Goal: Task Accomplishment & Management: Use online tool/utility

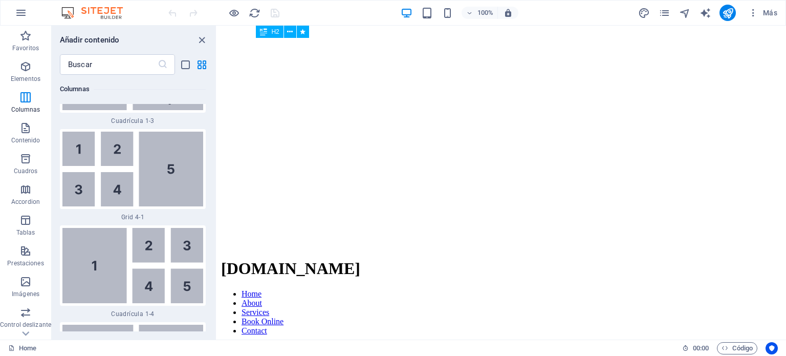
scroll to position [896, 0]
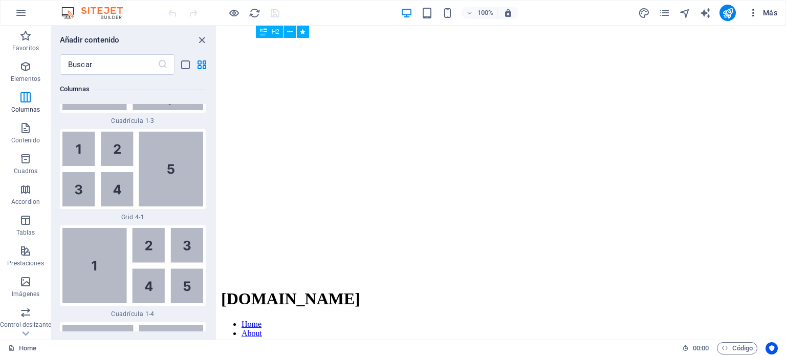
click at [768, 9] on span "Más" at bounding box center [762, 13] width 29 height 10
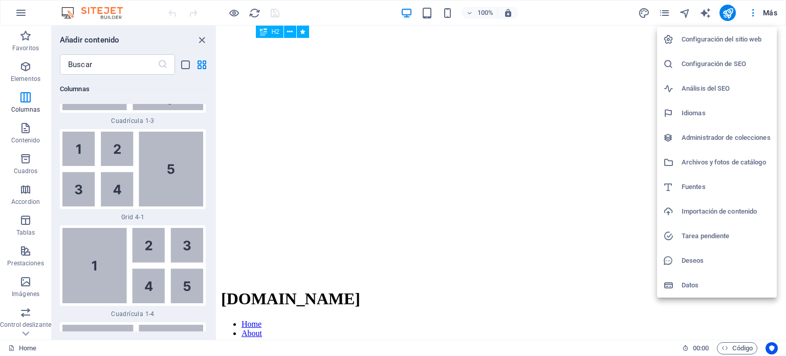
click at [722, 43] on h6 "Configuración del sitio web" at bounding box center [726, 39] width 89 height 12
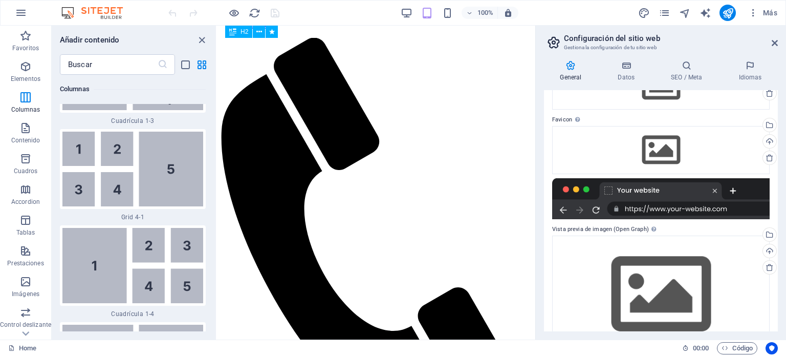
scroll to position [107, 0]
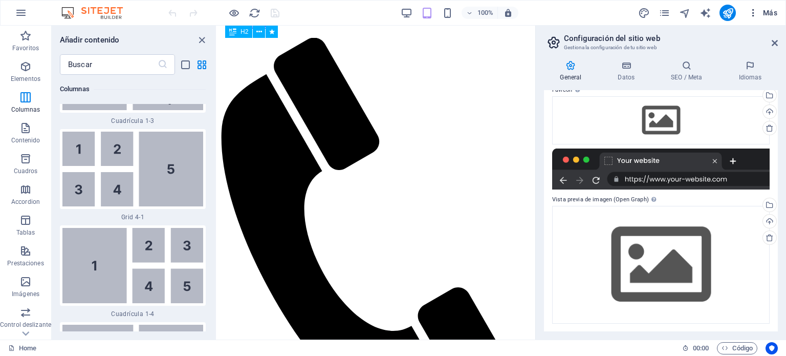
click at [768, 11] on span "Más" at bounding box center [762, 13] width 29 height 10
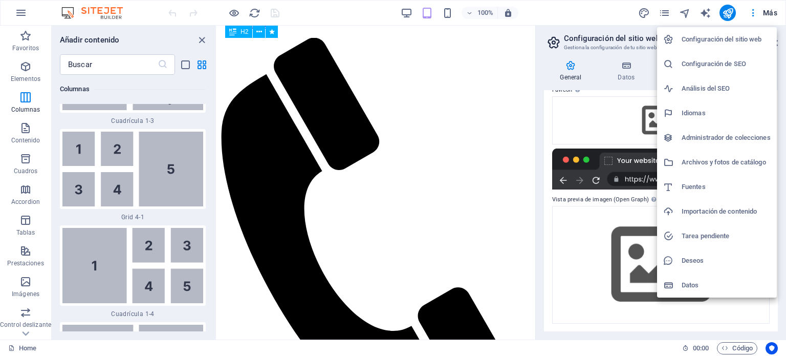
click at [410, 104] on div at bounding box center [393, 178] width 786 height 356
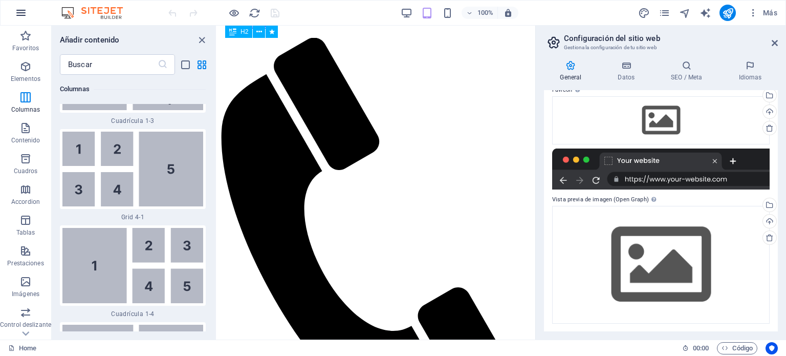
click at [19, 16] on icon "button" at bounding box center [21, 13] width 12 height 12
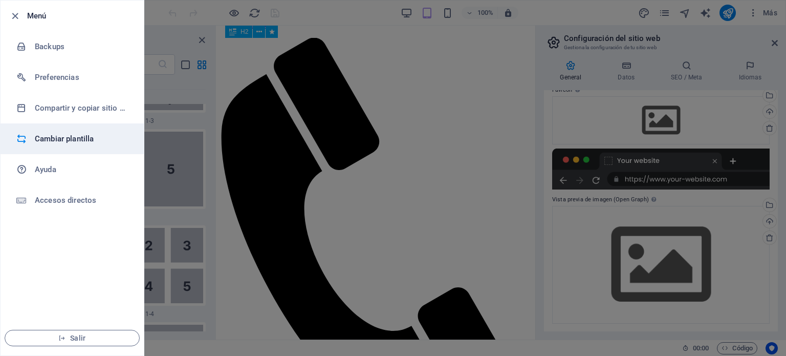
click at [95, 140] on h6 "Cambiar plantilla" at bounding box center [82, 139] width 95 height 12
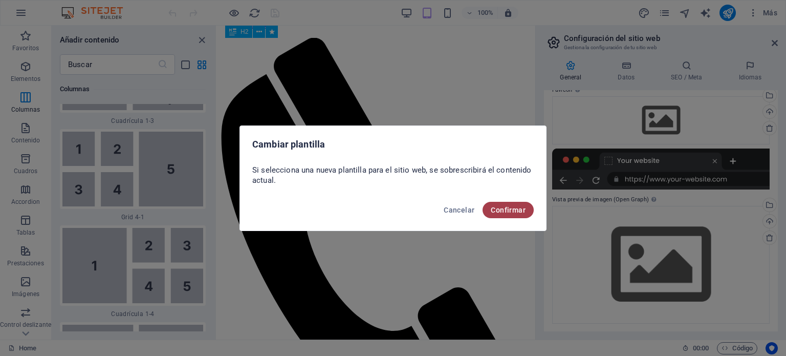
click at [508, 212] on span "Confirmar" at bounding box center [508, 210] width 35 height 8
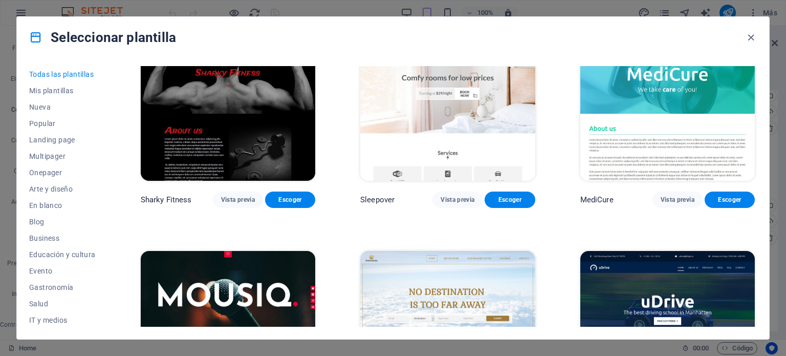
scroll to position [7369, 0]
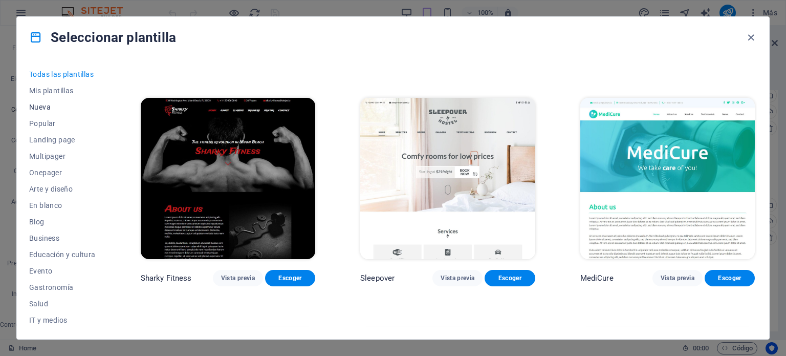
click at [38, 106] on span "Nueva" at bounding box center [62, 107] width 67 height 8
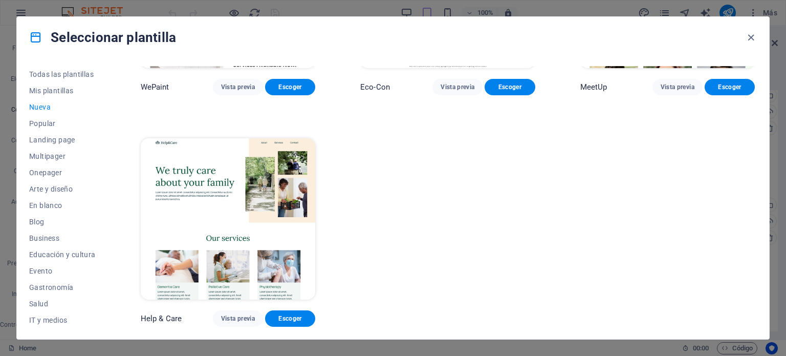
scroll to position [849, 0]
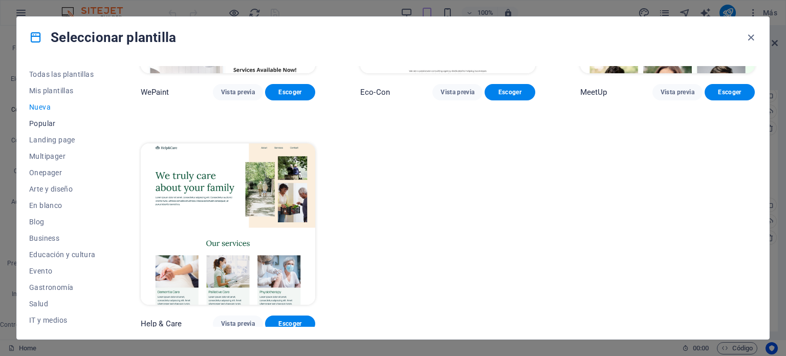
click at [41, 125] on span "Popular" at bounding box center [62, 123] width 67 height 8
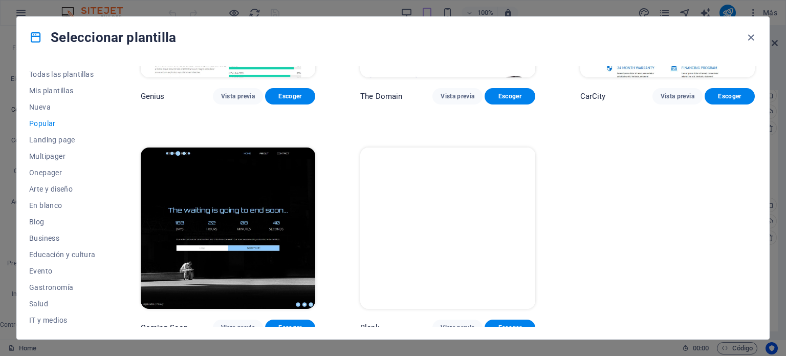
scroll to position [1079, 0]
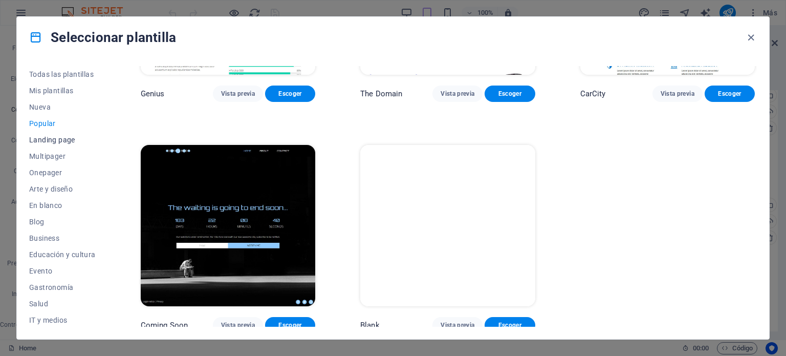
click at [50, 139] on span "Landing page" at bounding box center [62, 140] width 67 height 8
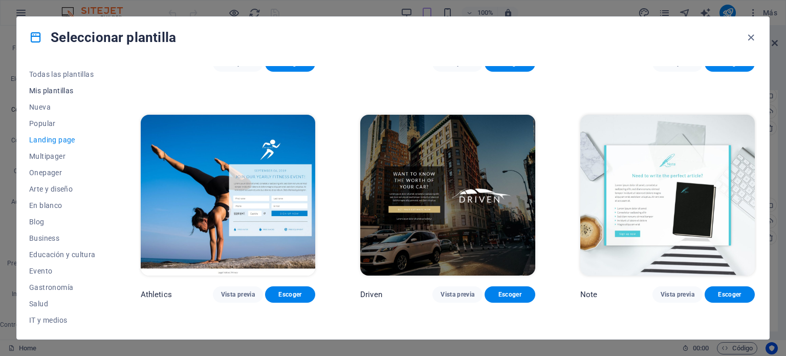
scroll to position [643, 0]
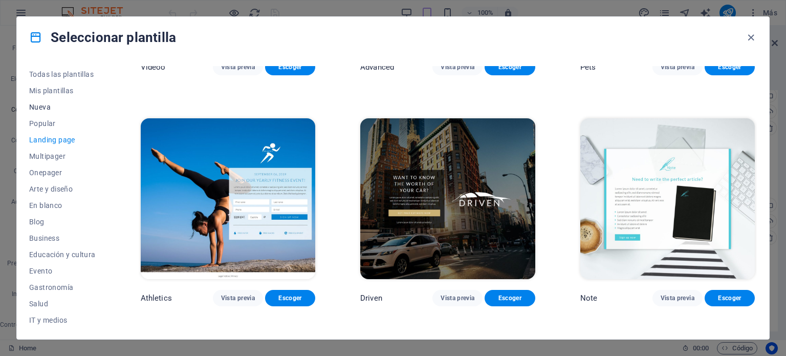
click at [43, 104] on span "Nueva" at bounding box center [62, 107] width 67 height 8
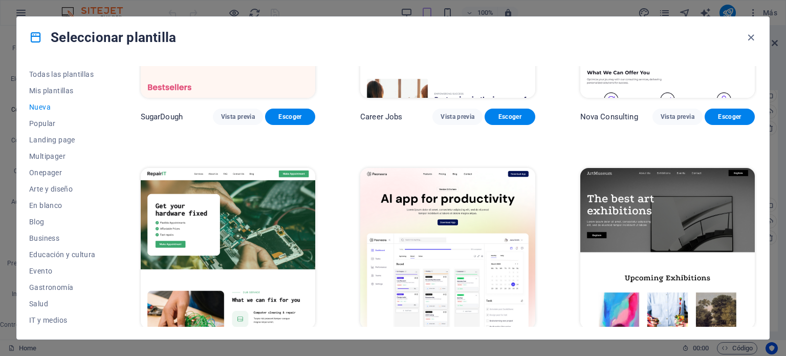
scroll to position [0, 0]
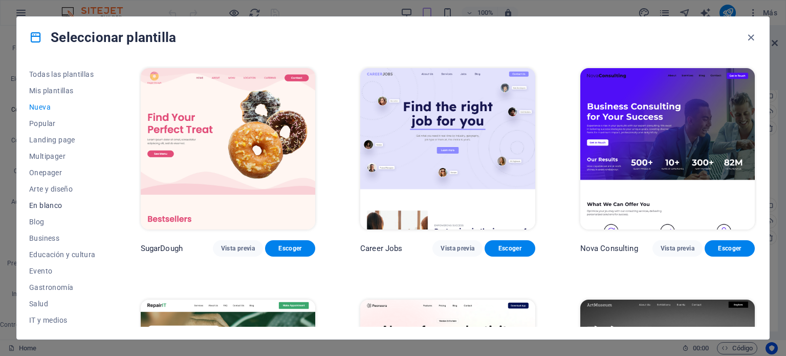
click at [56, 204] on span "En blanco" at bounding box center [62, 205] width 67 height 8
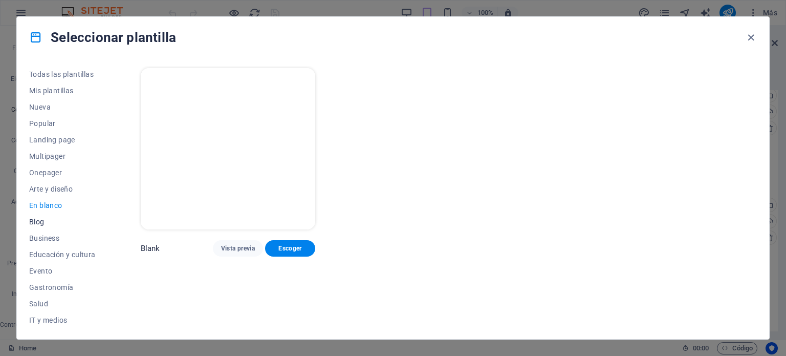
click at [31, 223] on span "Blog" at bounding box center [62, 221] width 67 height 8
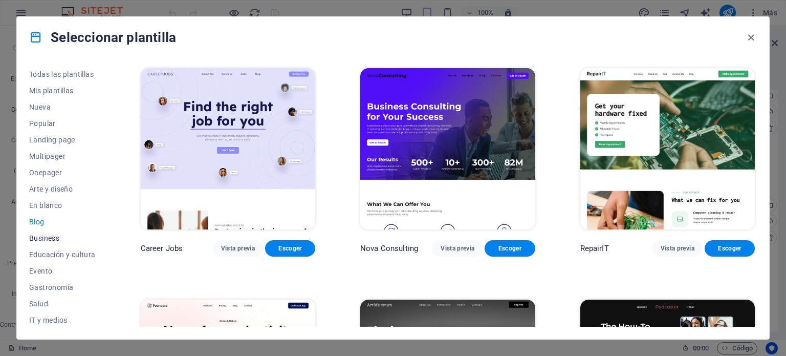
click at [49, 237] on span "Business" at bounding box center [62, 238] width 67 height 8
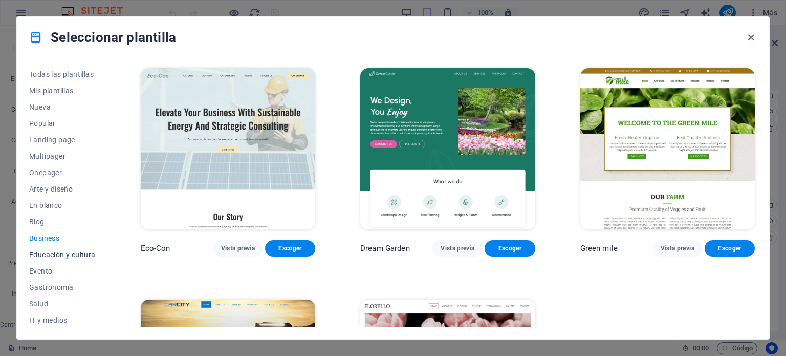
click at [60, 256] on span "Educación y cultura" at bounding box center [62, 254] width 67 height 8
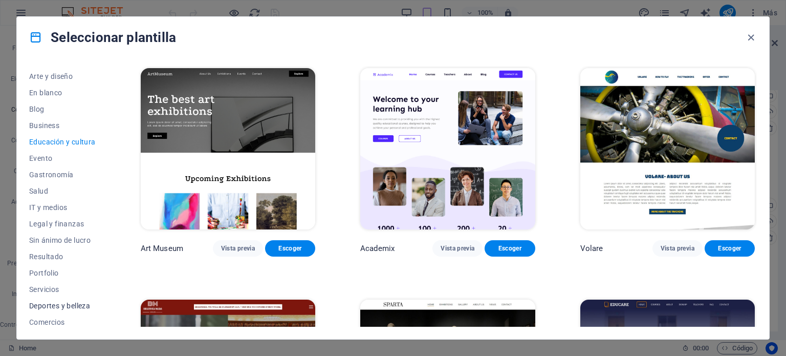
scroll to position [148, 0]
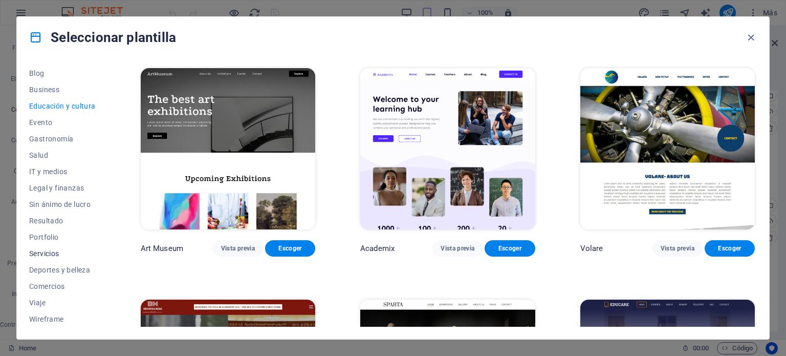
click at [53, 251] on span "Servicios" at bounding box center [62, 253] width 67 height 8
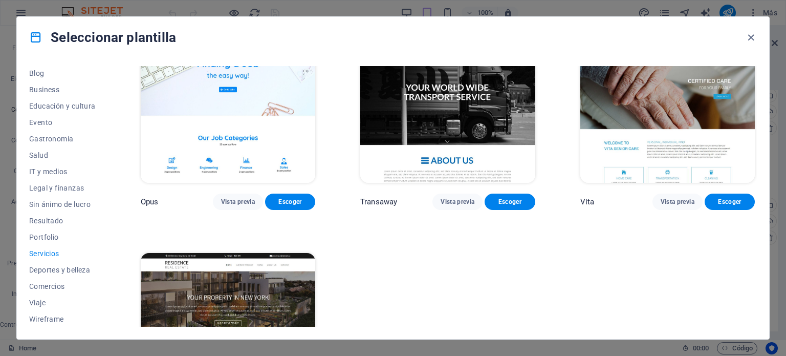
scroll to position [1539, 0]
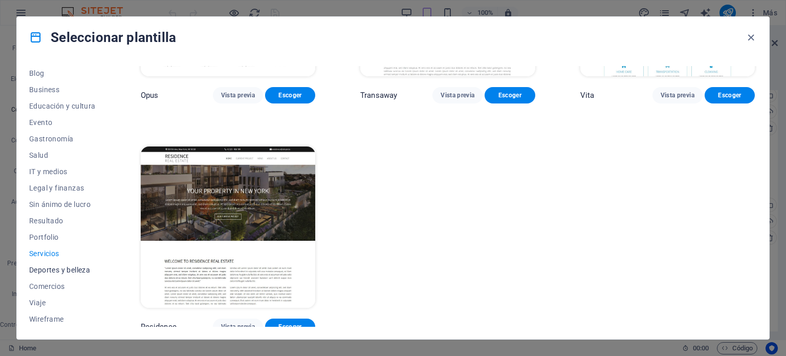
click at [59, 270] on span "Deportes y belleza" at bounding box center [62, 270] width 67 height 8
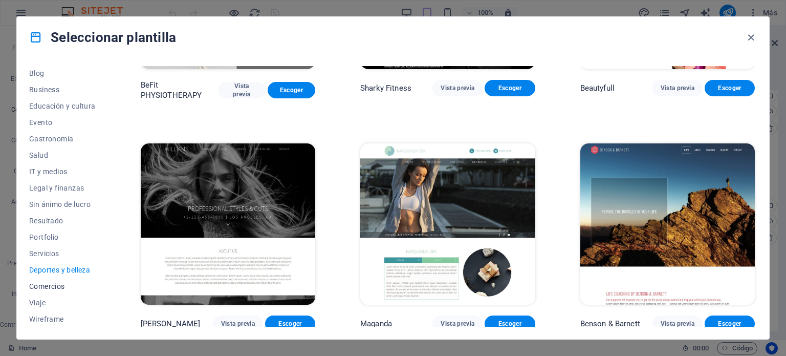
click at [49, 284] on span "Comercios" at bounding box center [62, 286] width 67 height 8
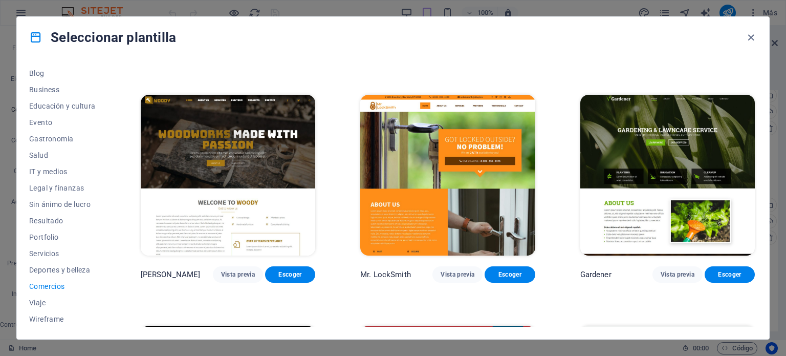
scroll to position [388, 0]
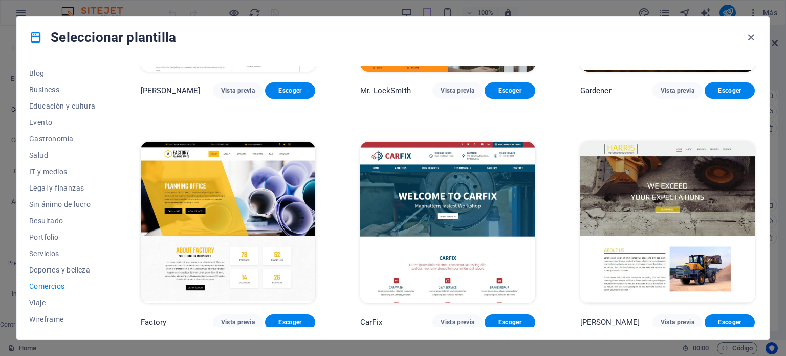
click at [652, 204] on img at bounding box center [667, 222] width 174 height 161
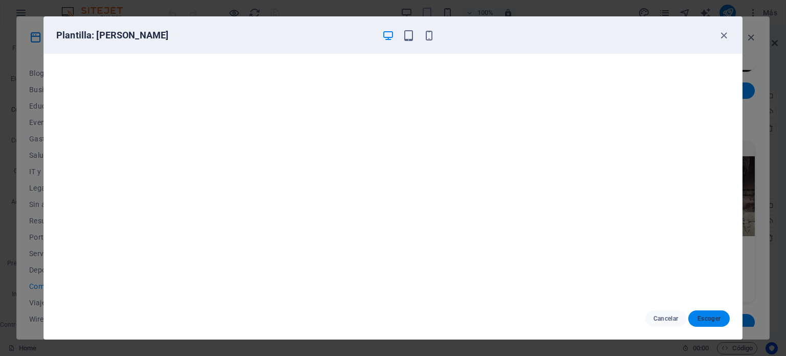
click at [711, 321] on span "Escoger" at bounding box center [708, 318] width 25 height 8
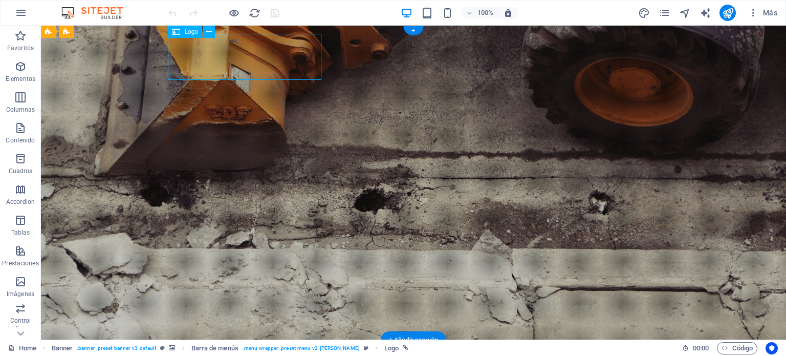
select select "px"
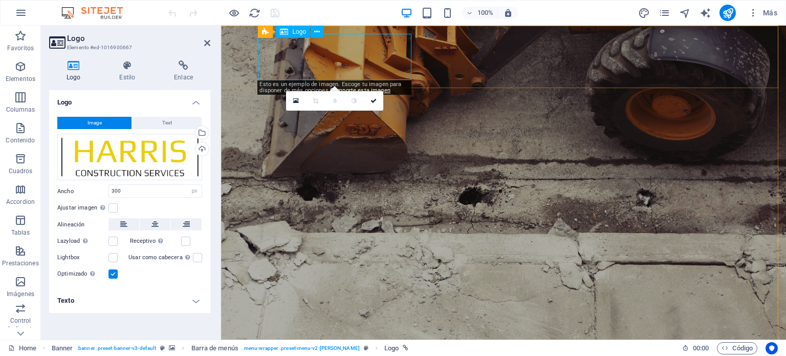
click at [295, 31] on span "Logo" at bounding box center [299, 32] width 14 height 6
drag, startPoint x: 553, startPoint y: 111, endPoint x: 315, endPoint y: 68, distance: 241.3
click at [301, 33] on span "Logo" at bounding box center [299, 32] width 14 height 6
click at [315, 32] on icon at bounding box center [317, 32] width 6 height 11
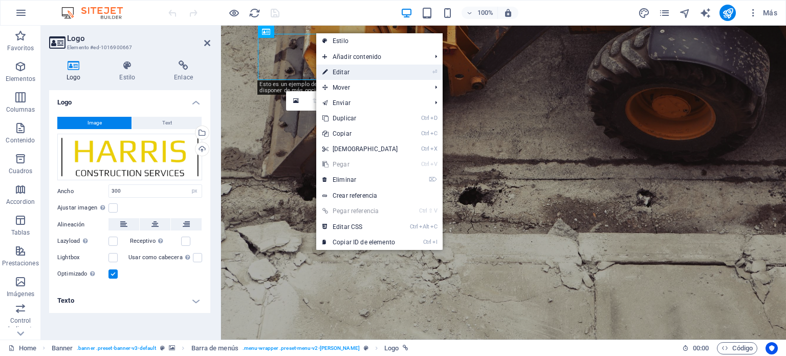
click at [356, 73] on link "⏎ Editar" at bounding box center [360, 71] width 88 height 15
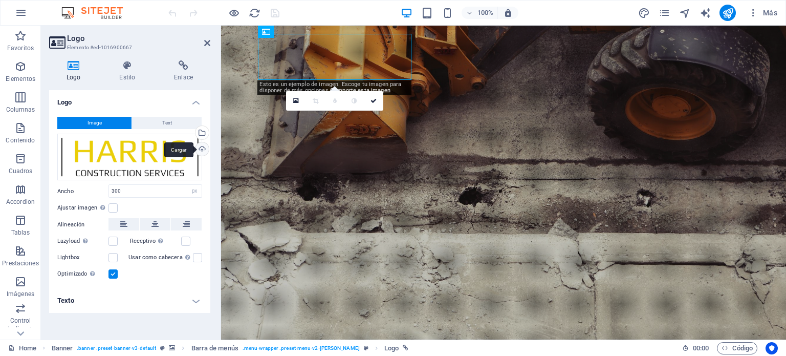
click at [203, 149] on div "Cargar" at bounding box center [200, 149] width 15 height 15
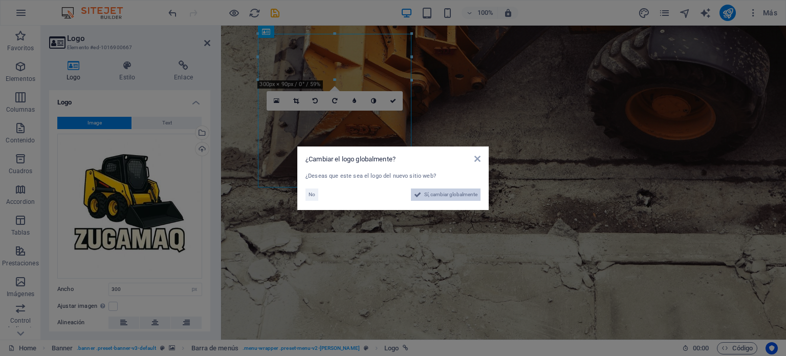
click at [444, 196] on span "Sí, cambiar globalmente" at bounding box center [450, 194] width 53 height 12
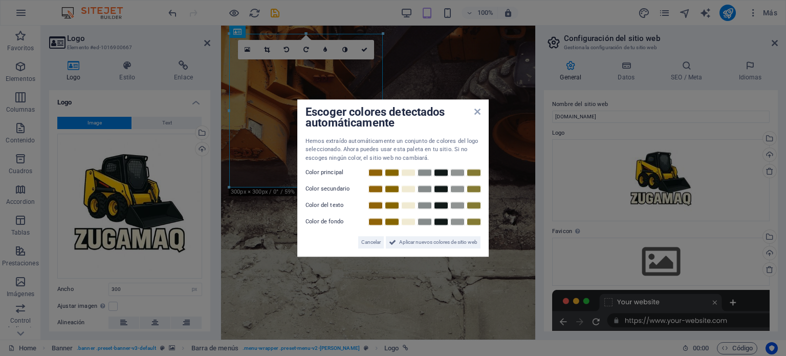
click at [443, 280] on aside "Escoger colores detectados automáticamente Hemos extraído automáticamente un co…" at bounding box center [393, 178] width 786 height 356
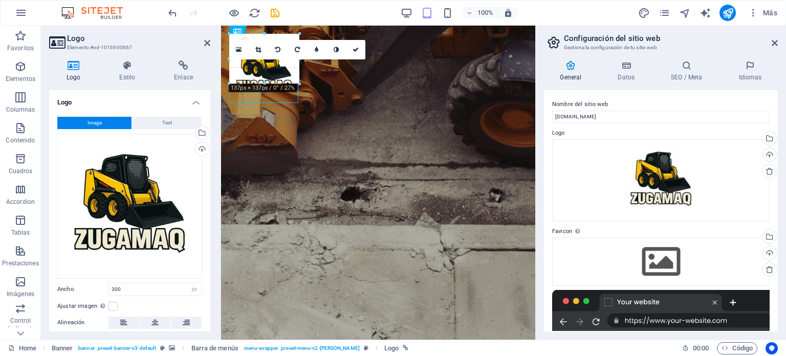
drag, startPoint x: 382, startPoint y: 110, endPoint x: 278, endPoint y: 113, distance: 103.9
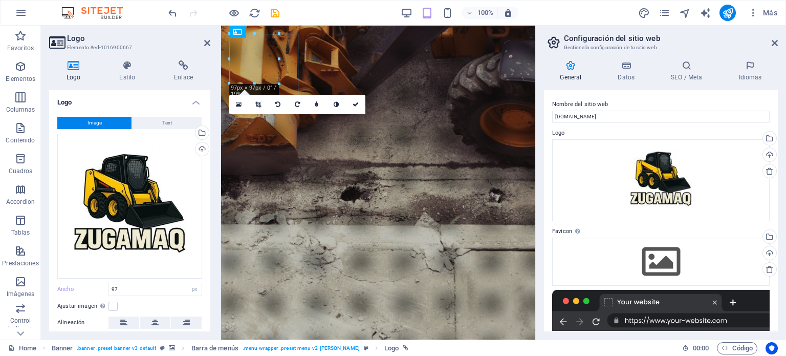
type input "97"
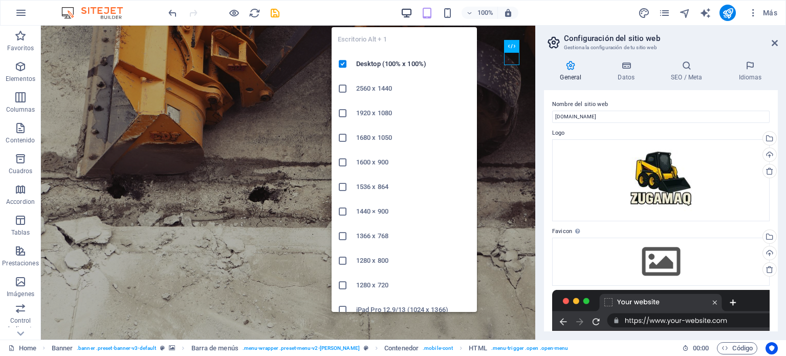
click at [407, 10] on icon "button" at bounding box center [407, 13] width 12 height 12
click at [403, 12] on icon "button" at bounding box center [407, 13] width 12 height 12
click at [407, 13] on icon "button" at bounding box center [407, 13] width 12 height 12
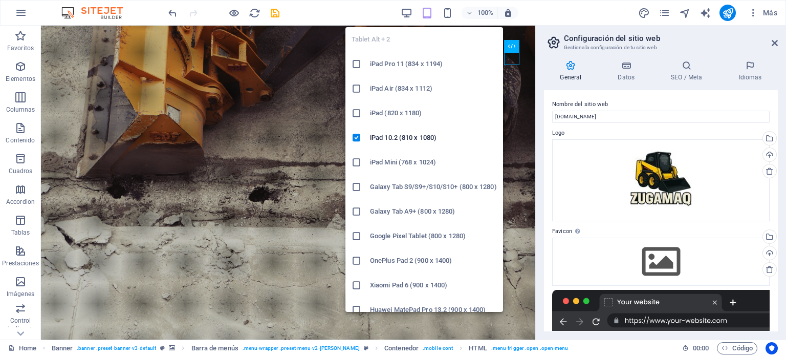
click at [425, 13] on icon "button" at bounding box center [427, 13] width 12 height 12
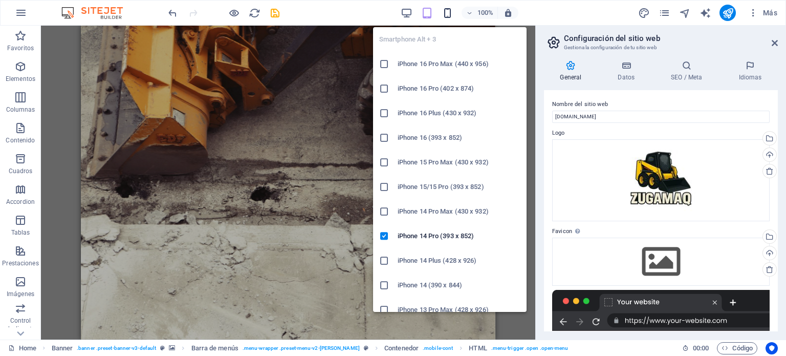
click at [447, 14] on icon "button" at bounding box center [448, 13] width 12 height 12
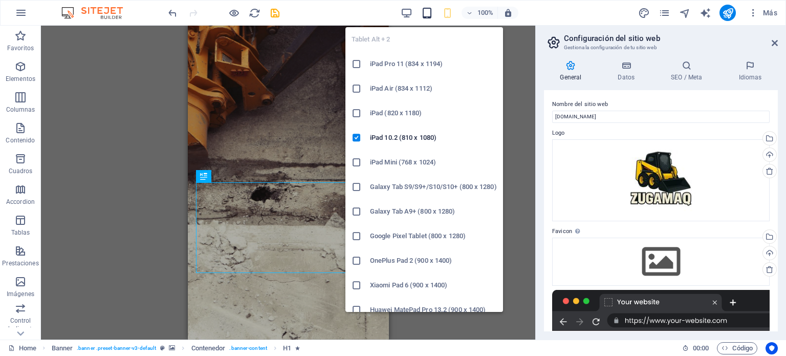
click at [423, 12] on icon "button" at bounding box center [427, 13] width 12 height 12
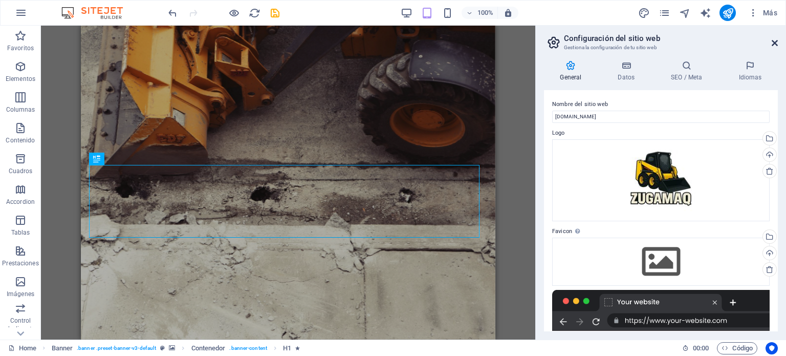
click at [772, 42] on icon at bounding box center [775, 43] width 6 height 8
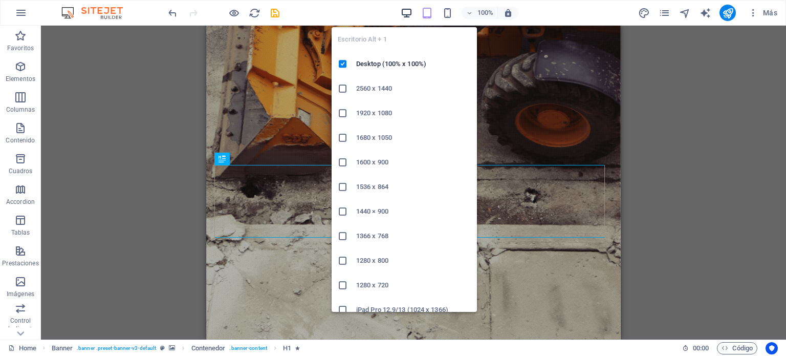
click at [403, 13] on icon "button" at bounding box center [407, 13] width 12 height 12
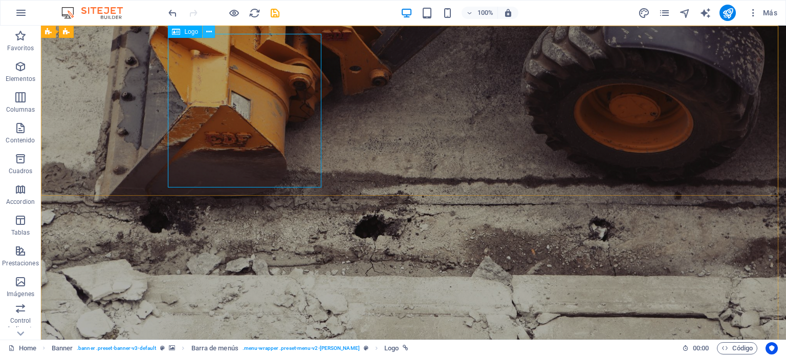
click at [209, 32] on icon at bounding box center [209, 32] width 6 height 11
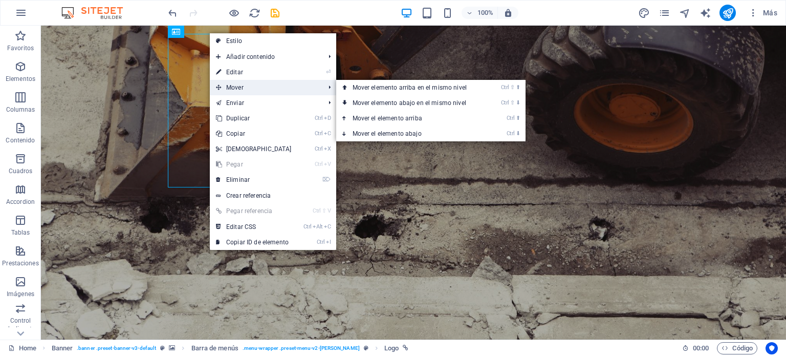
click at [245, 84] on span "Mover" at bounding box center [265, 87] width 111 height 15
click at [406, 132] on link "Ctrl ⬇ Mover el elemento abajo" at bounding box center [411, 133] width 151 height 15
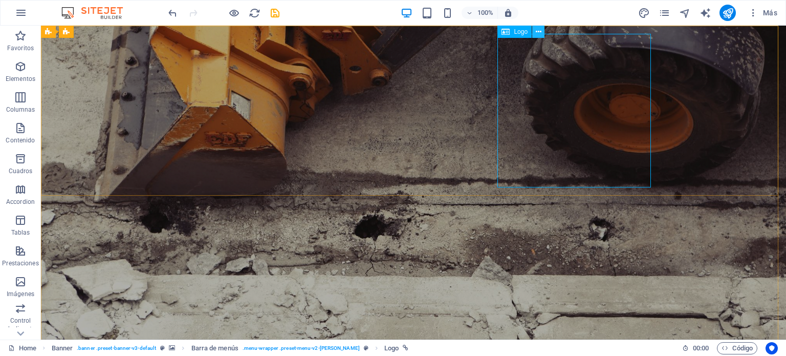
click at [539, 31] on icon at bounding box center [539, 32] width 6 height 11
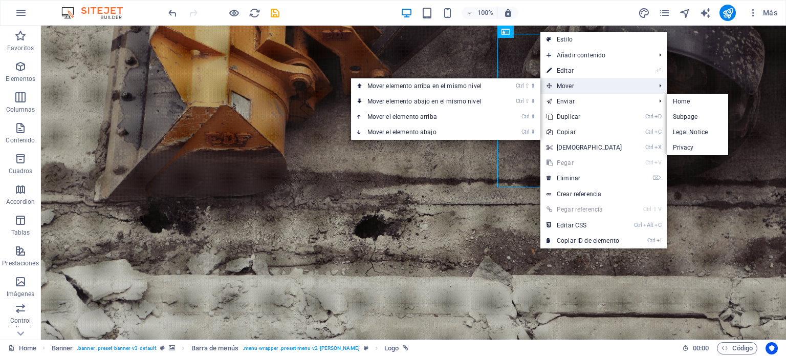
click at [581, 85] on span "Mover" at bounding box center [595, 85] width 111 height 15
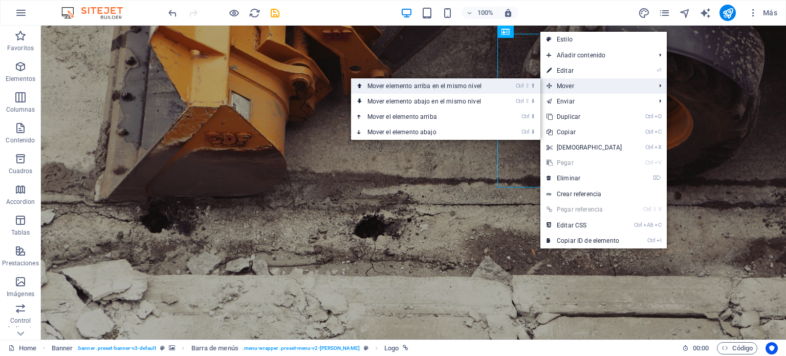
click at [471, 87] on link "Ctrl ⇧ ⬆ Mover elemento arriba en el mismo nivel" at bounding box center [426, 85] width 151 height 15
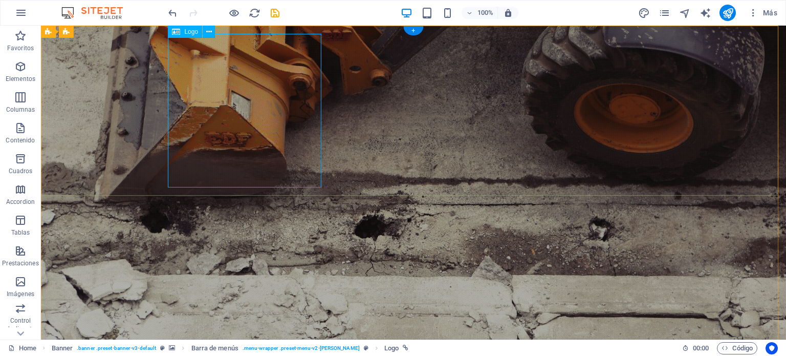
select select "px"
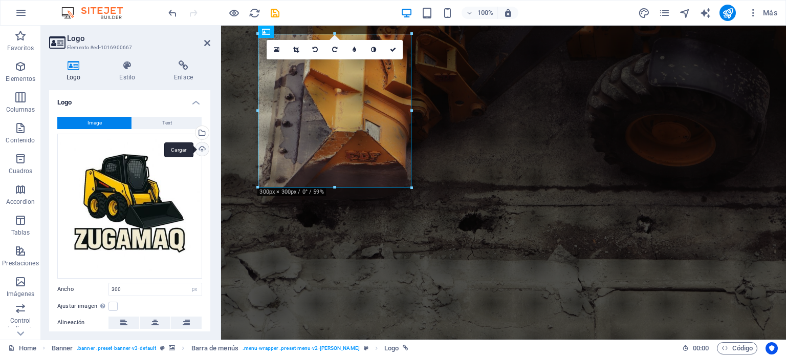
click at [201, 148] on div "Cargar" at bounding box center [200, 149] width 15 height 15
click at [200, 148] on div "Cargar" at bounding box center [200, 149] width 15 height 15
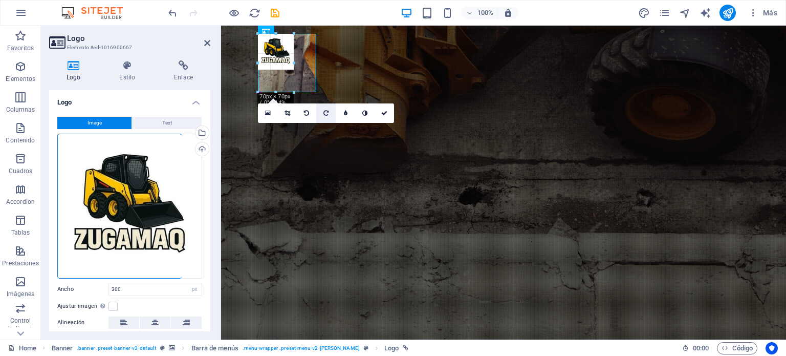
drag, startPoint x: 411, startPoint y: 109, endPoint x: 95, endPoint y: 83, distance: 317.3
type input "114"
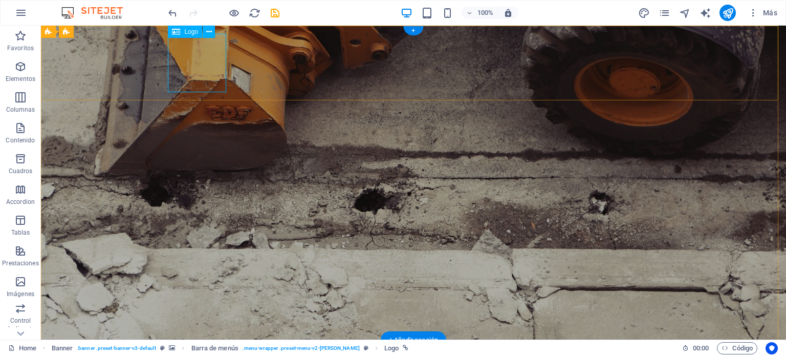
select select "px"
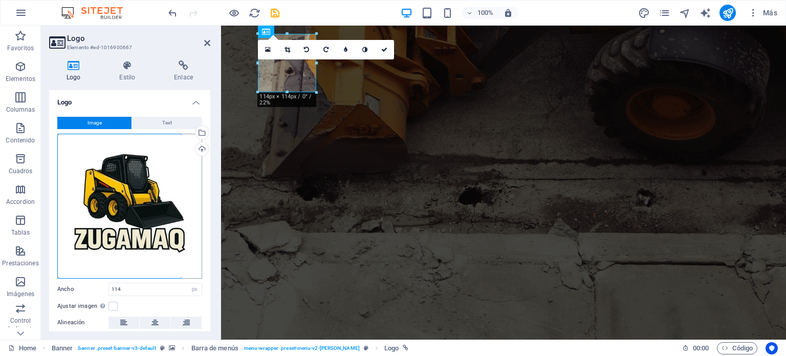
scroll to position [77, 0]
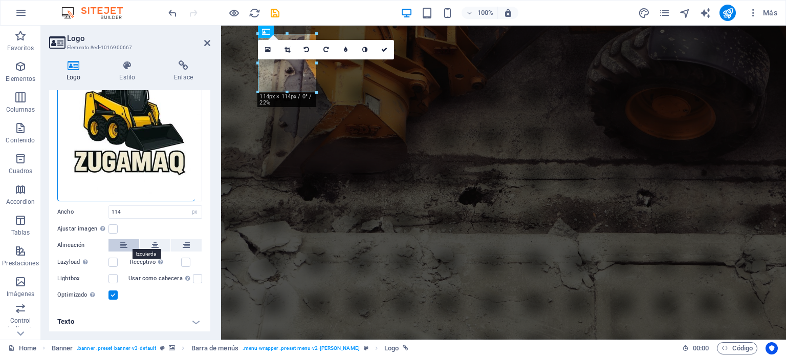
click at [120, 243] on icon at bounding box center [123, 245] width 7 height 12
click at [155, 242] on icon at bounding box center [154, 245] width 7 height 12
click at [186, 243] on icon at bounding box center [186, 245] width 7 height 12
click at [158, 241] on icon at bounding box center [154, 245] width 7 height 12
click at [122, 243] on icon at bounding box center [123, 245] width 7 height 12
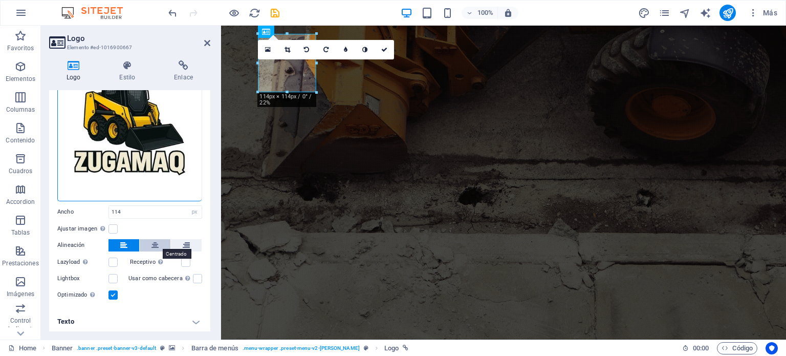
scroll to position [0, 0]
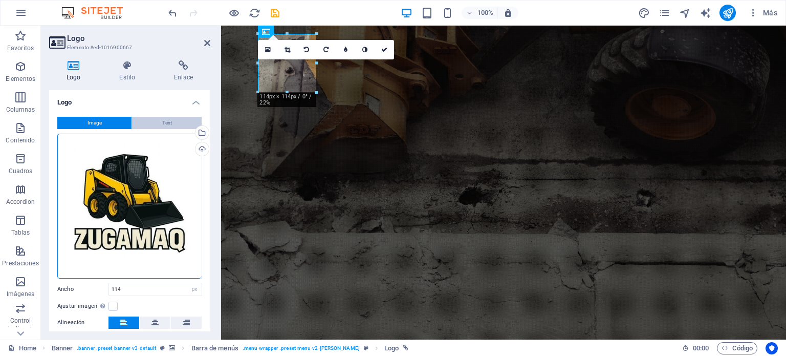
click at [160, 122] on button "Text" at bounding box center [167, 123] width 70 height 12
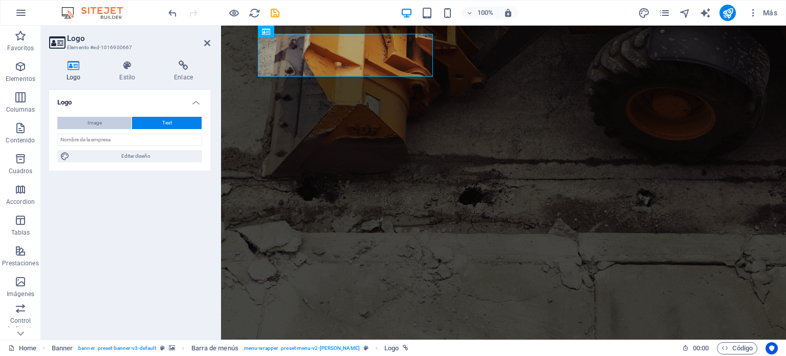
click at [95, 124] on span "Image" at bounding box center [94, 123] width 14 height 12
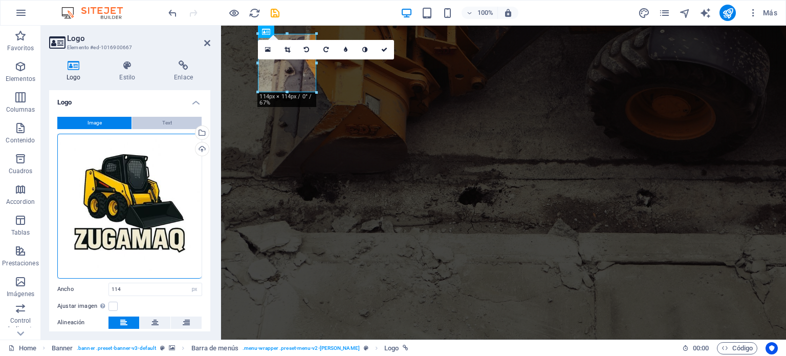
click at [162, 122] on span "Text" at bounding box center [167, 123] width 10 height 12
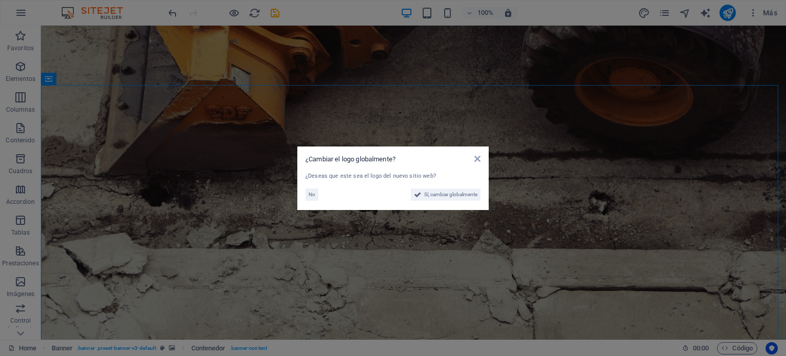
drag, startPoint x: 235, startPoint y: 218, endPoint x: 196, endPoint y: 189, distance: 48.6
click at [235, 218] on aside "¿Cambiar el logo globalmente? ¿Deseas que este sea el logo del nuevo sitio web?…" at bounding box center [393, 178] width 786 height 356
click at [275, 52] on aside "¿Cambiar el logo globalmente? ¿Deseas que este sea el logo del nuevo sitio web?…" at bounding box center [393, 178] width 786 height 356
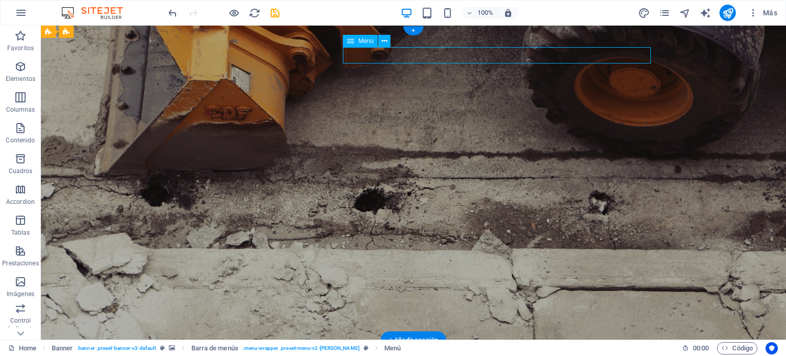
select select
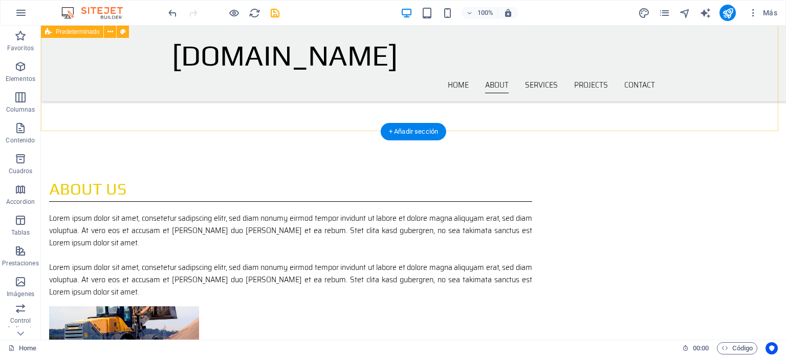
scroll to position [307, 0]
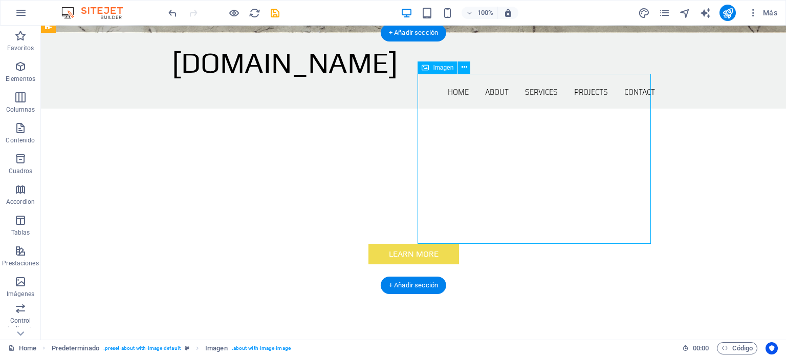
select select "%"
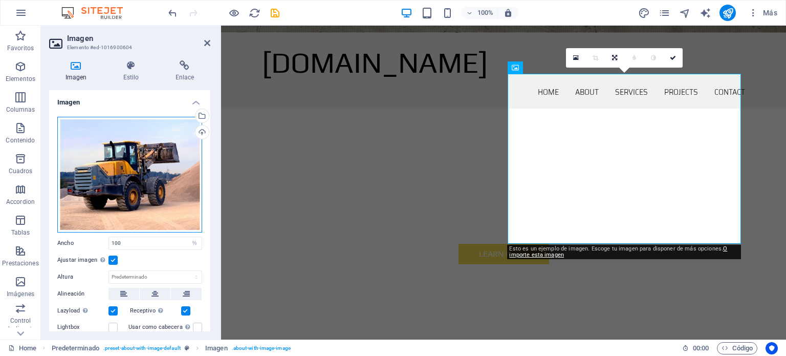
click at [164, 187] on div "Arrastra archivos aquí, haz clic para escoger archivos o selecciona archivos de…" at bounding box center [129, 175] width 145 height 116
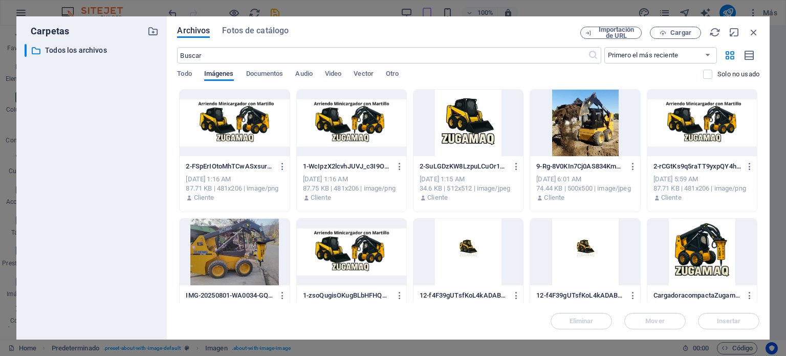
click at [596, 124] on div at bounding box center [584, 123] width 109 height 67
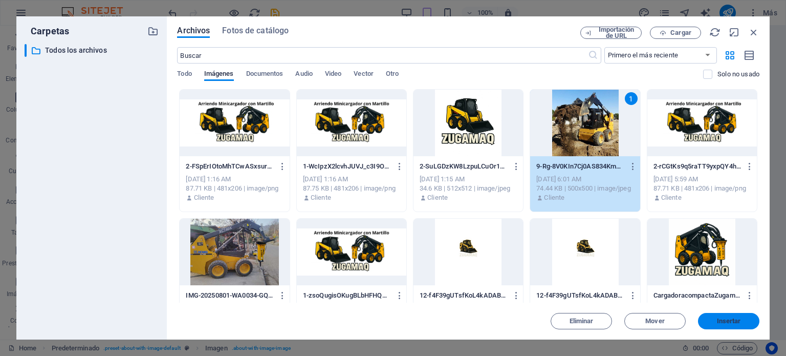
click at [737, 321] on span "Insertar" at bounding box center [729, 321] width 24 height 6
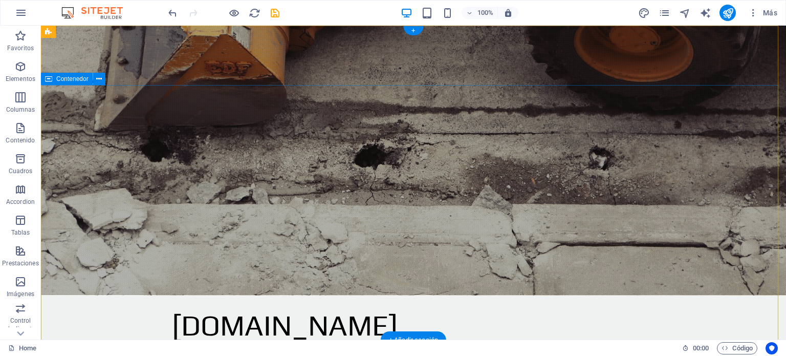
scroll to position [0, 0]
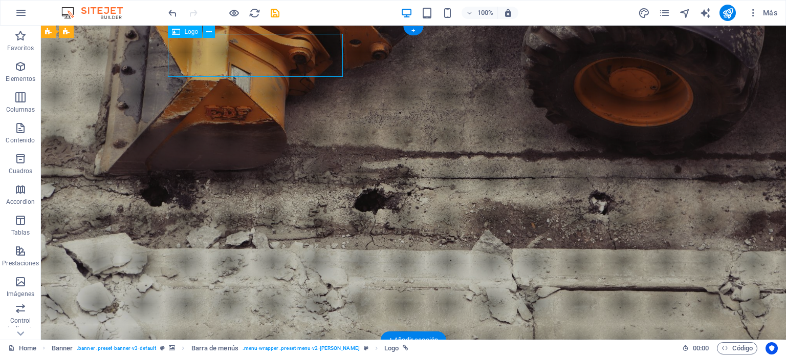
drag, startPoint x: 330, startPoint y: 59, endPoint x: 268, endPoint y: 59, distance: 61.4
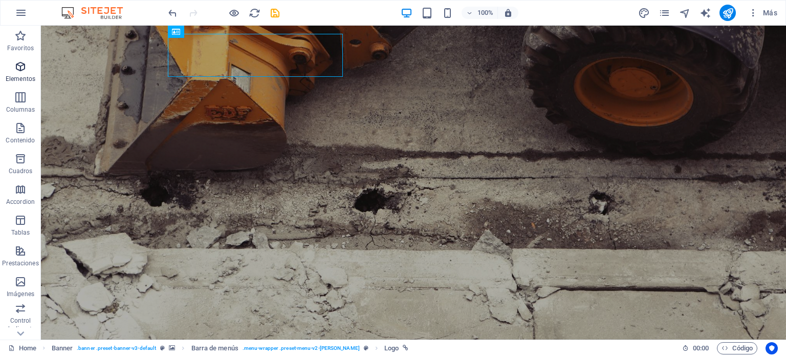
click at [19, 73] on icon "button" at bounding box center [20, 66] width 12 height 12
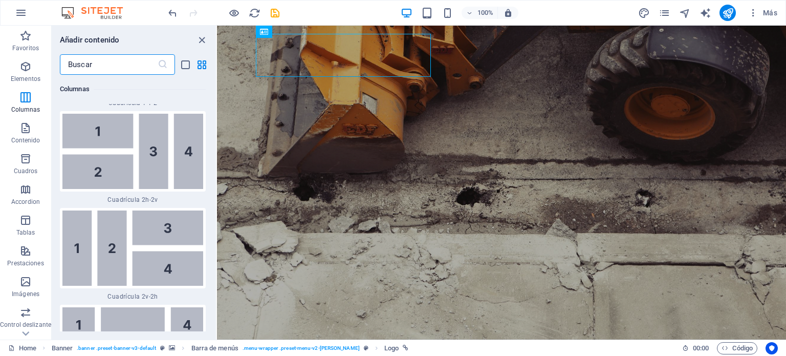
scroll to position [3007, 0]
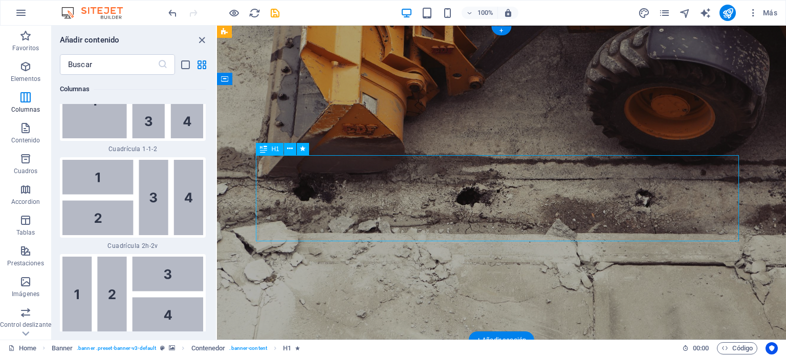
drag, startPoint x: 528, startPoint y: 188, endPoint x: 557, endPoint y: 169, distance: 34.8
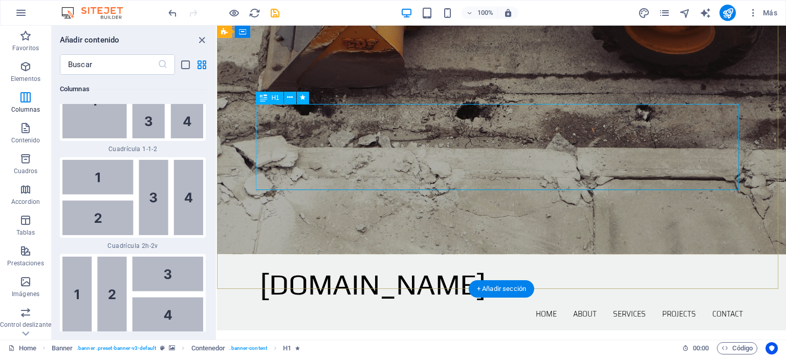
scroll to position [51, 0]
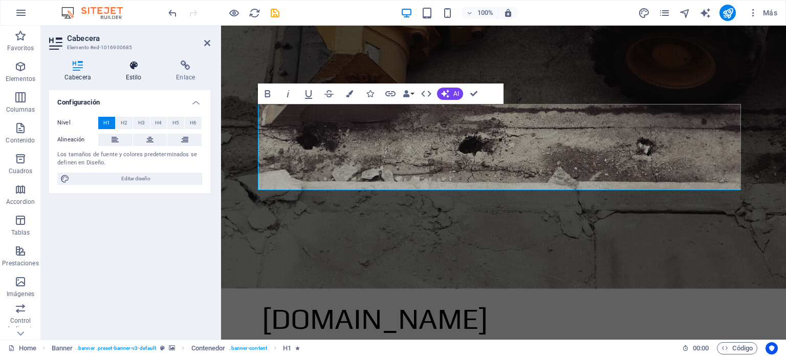
click at [139, 67] on icon at bounding box center [134, 65] width 47 height 10
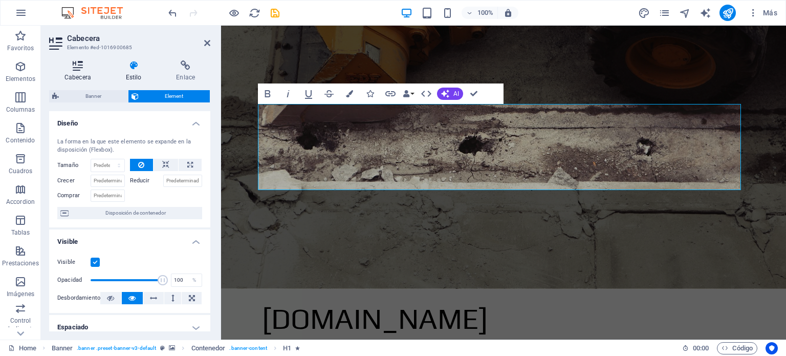
click at [76, 62] on icon at bounding box center [77, 65] width 57 height 10
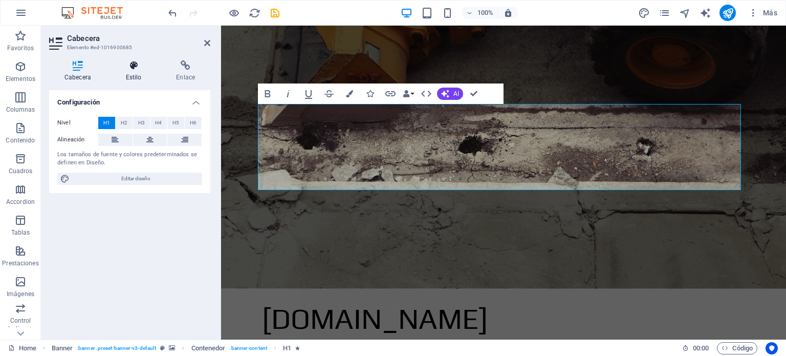
click at [131, 67] on icon at bounding box center [134, 65] width 47 height 10
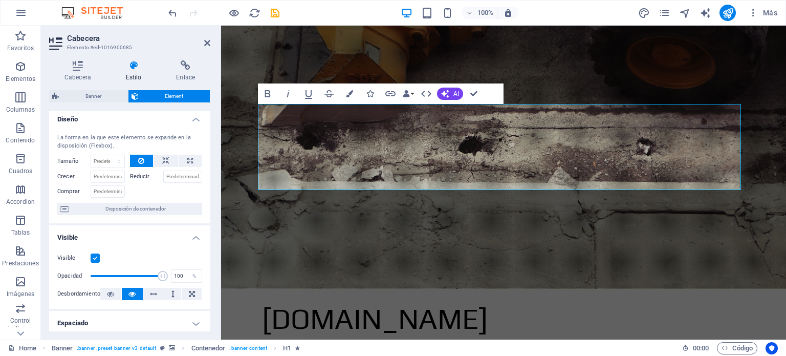
scroll to position [0, 0]
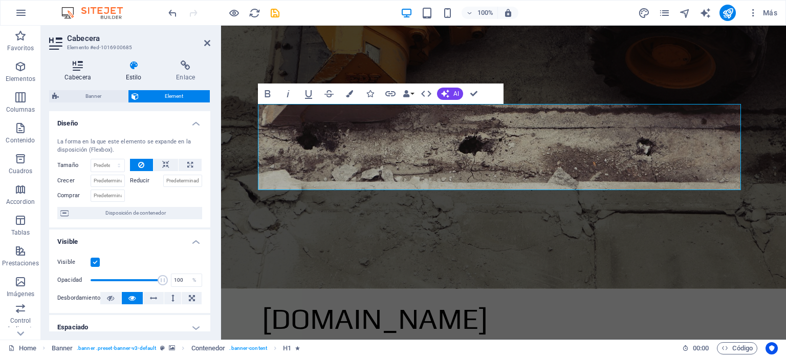
click at [72, 61] on icon at bounding box center [77, 65] width 57 height 10
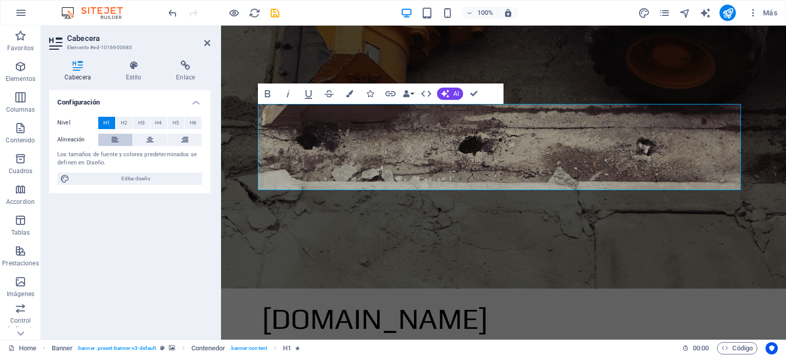
click at [117, 141] on icon at bounding box center [115, 140] width 7 height 12
click at [156, 142] on button at bounding box center [150, 140] width 34 height 12
click at [142, 178] on span "Editar diseño" at bounding box center [136, 178] width 126 height 12
select select "px"
select select "300"
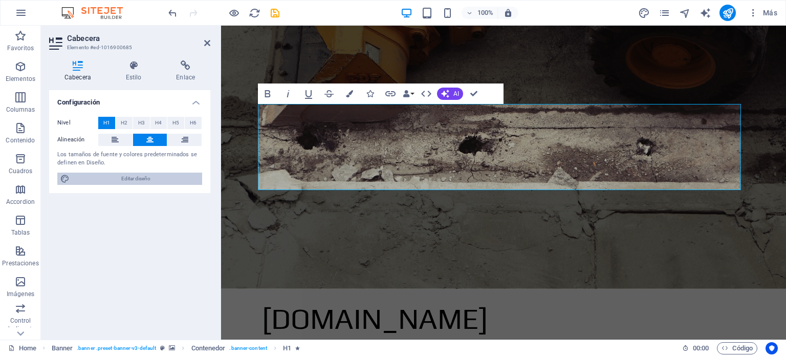
select select "px"
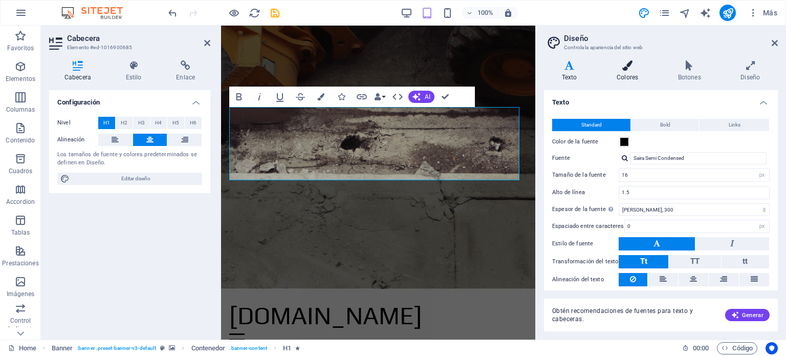
click at [631, 70] on icon at bounding box center [627, 65] width 57 height 10
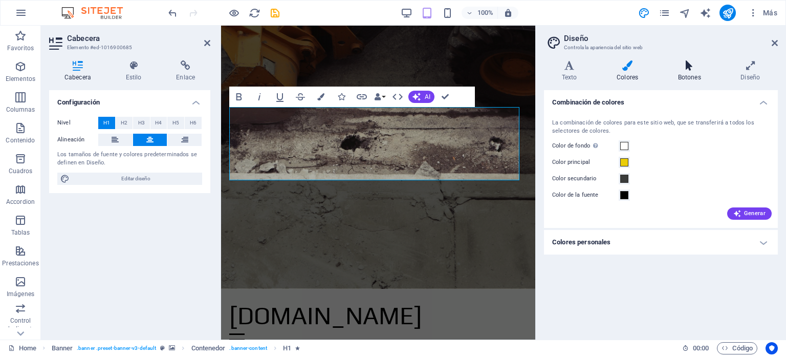
click at [688, 75] on h4 "Botones" at bounding box center [691, 70] width 63 height 21
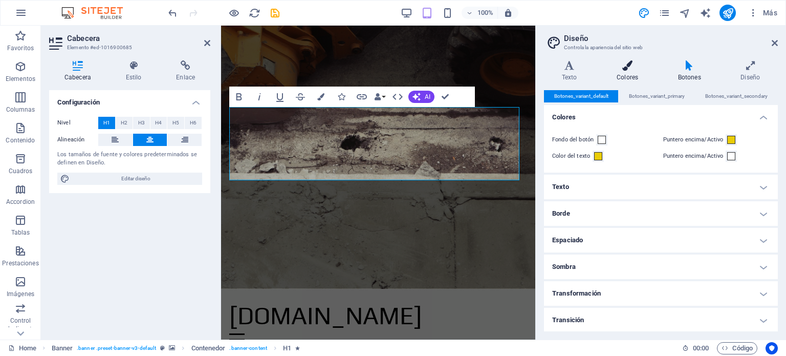
click at [629, 71] on h4 "Colores" at bounding box center [629, 70] width 61 height 21
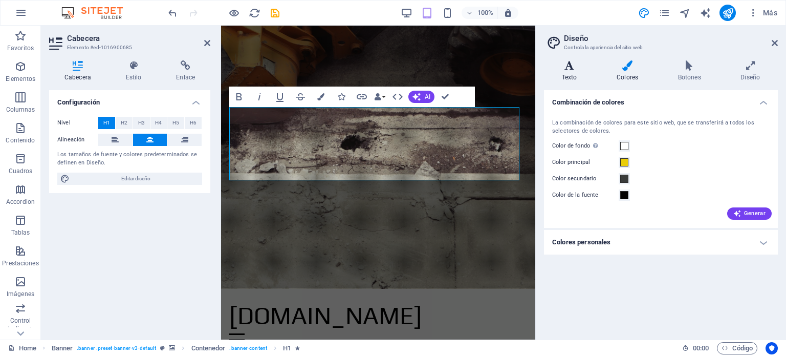
click at [566, 64] on icon at bounding box center [569, 65] width 51 height 10
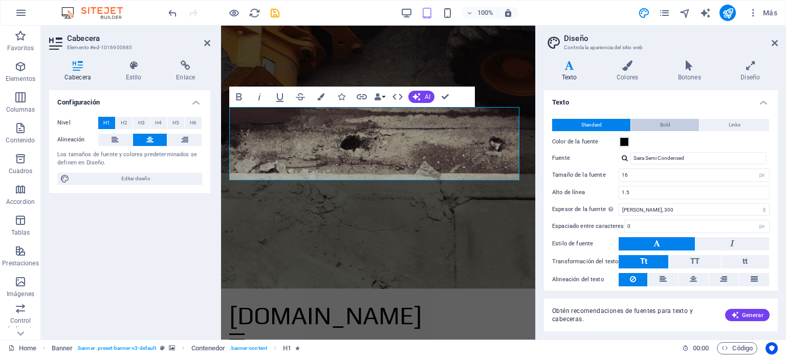
click at [666, 125] on span "Bold" at bounding box center [665, 125] width 10 height 12
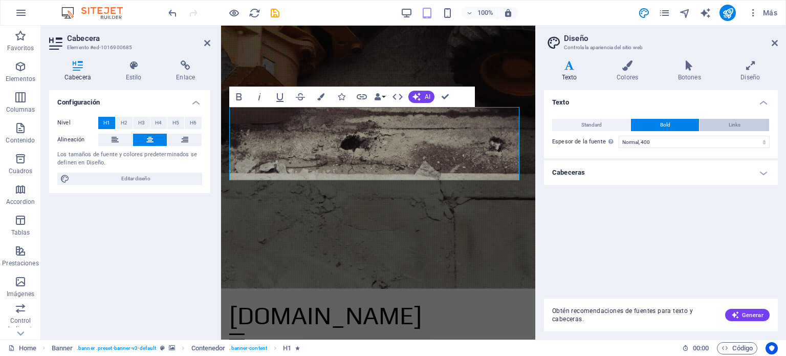
click at [729, 121] on span "Links" at bounding box center [735, 125] width 12 height 12
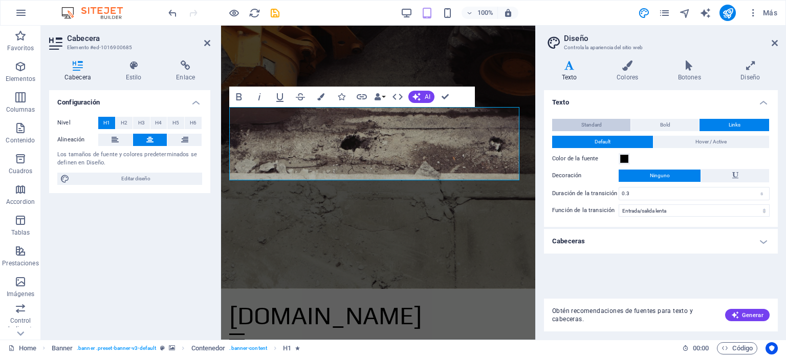
click at [606, 124] on button "Standard" at bounding box center [591, 125] width 78 height 12
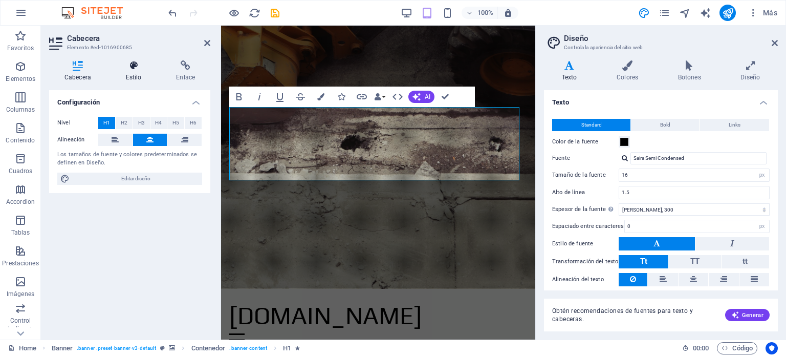
click at [135, 64] on icon at bounding box center [134, 65] width 47 height 10
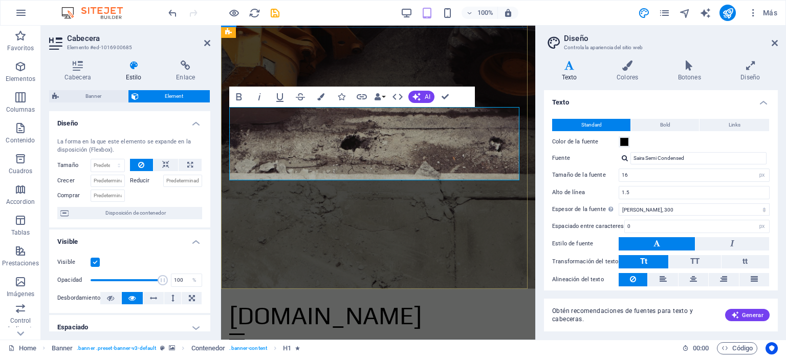
drag, startPoint x: 351, startPoint y: 126, endPoint x: 377, endPoint y: 115, distance: 27.7
drag, startPoint x: 501, startPoint y: 158, endPoint x: 313, endPoint y: 134, distance: 189.8
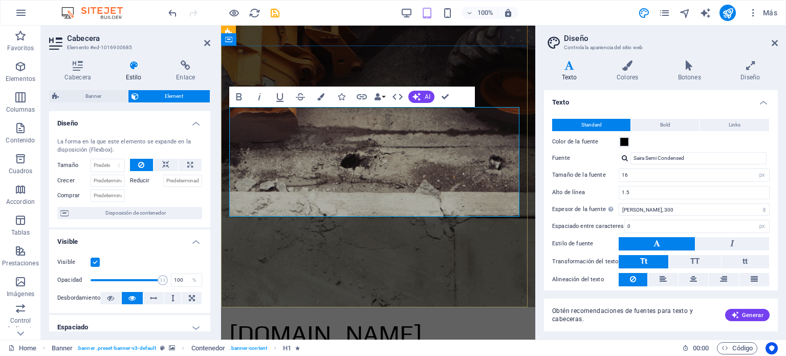
drag, startPoint x: 444, startPoint y: 196, endPoint x: 297, endPoint y: 183, distance: 147.0
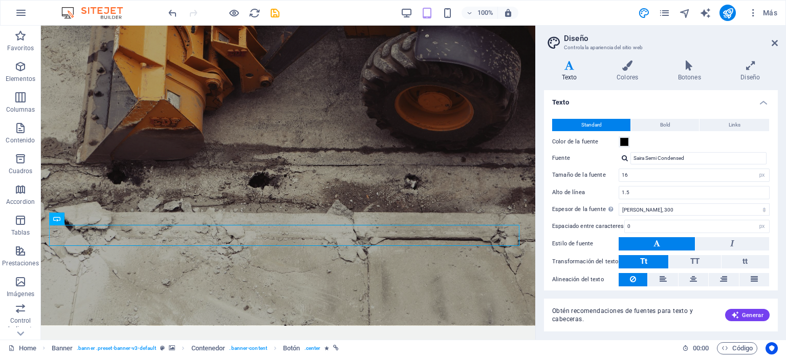
click at [560, 247] on label "Estilo de fuente" at bounding box center [585, 243] width 67 height 12
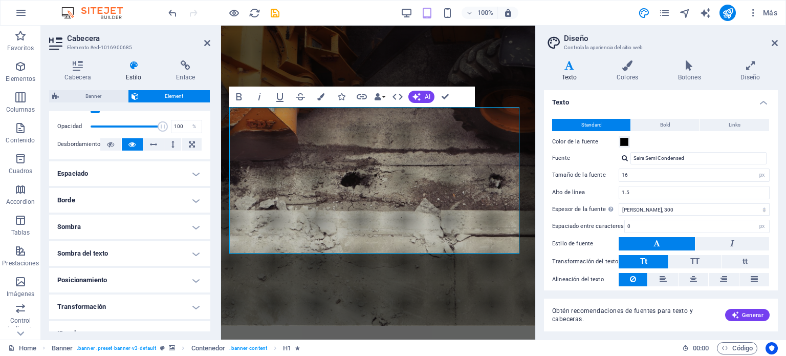
scroll to position [102, 0]
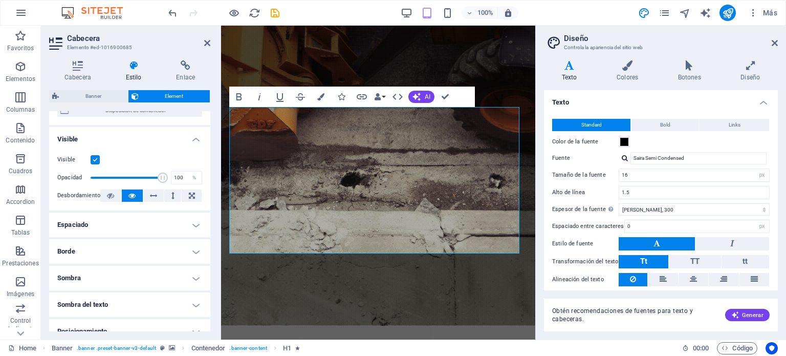
click at [98, 227] on h4 "Espaciado" at bounding box center [129, 224] width 161 height 25
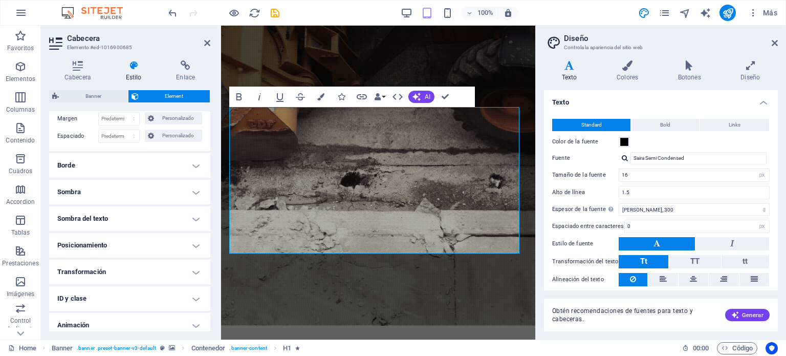
scroll to position [256, 0]
click at [95, 136] on h4 "Borde" at bounding box center [129, 138] width 161 height 25
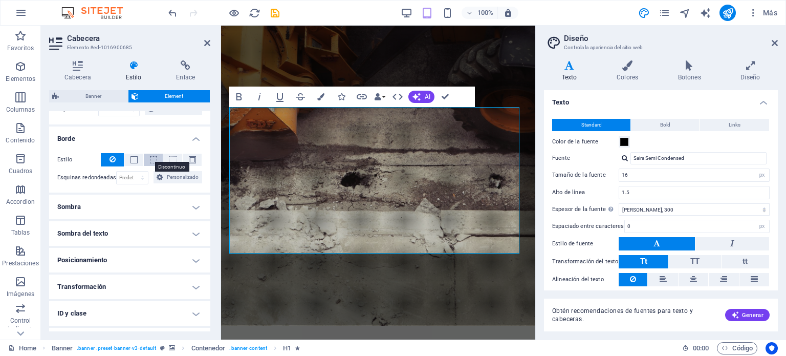
click at [150, 161] on span at bounding box center [153, 159] width 7 height 7
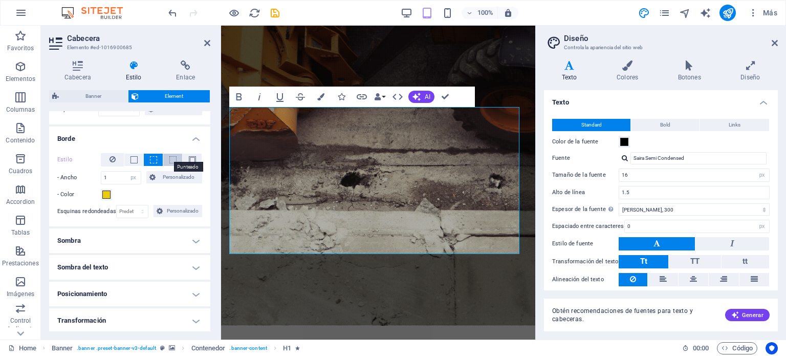
click at [171, 159] on span at bounding box center [172, 159] width 7 height 7
click at [186, 160] on button at bounding box center [192, 160] width 19 height 12
click at [189, 160] on span at bounding box center [192, 159] width 7 height 7
click at [111, 160] on icon at bounding box center [112, 159] width 6 height 12
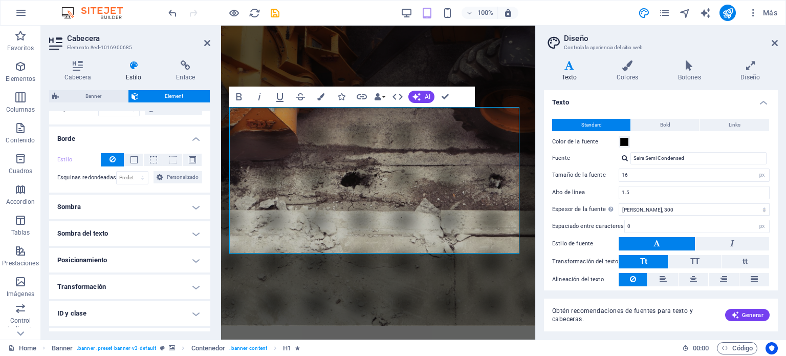
click at [123, 203] on h4 "Sombra" at bounding box center [129, 206] width 161 height 25
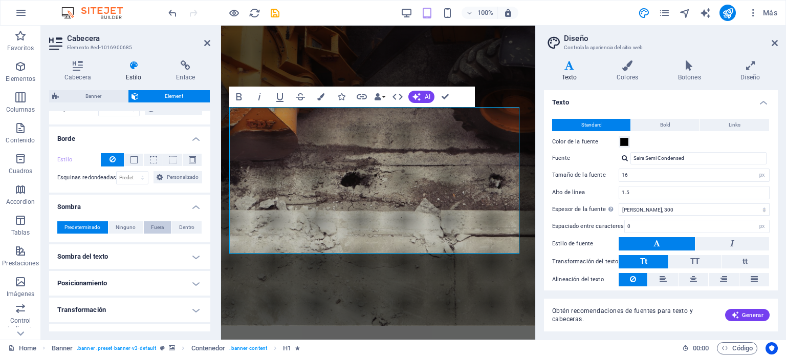
click at [156, 226] on span "Fuera" at bounding box center [157, 227] width 13 height 12
type input "2"
type input "4"
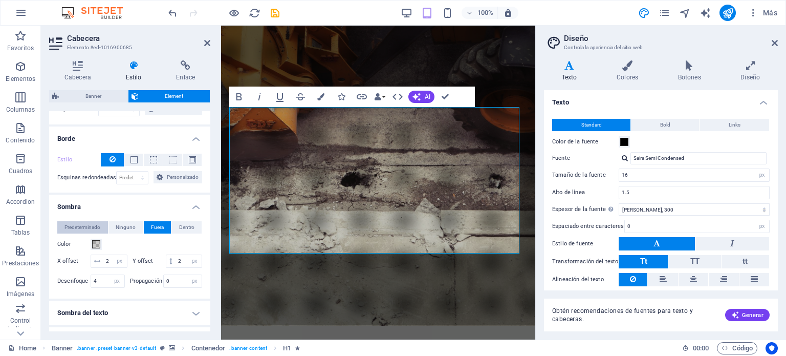
click at [77, 224] on span "Predeterminado" at bounding box center [82, 227] width 36 height 12
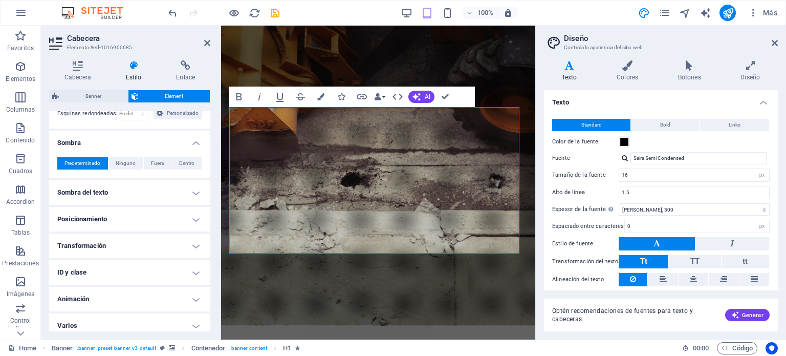
scroll to position [325, 0]
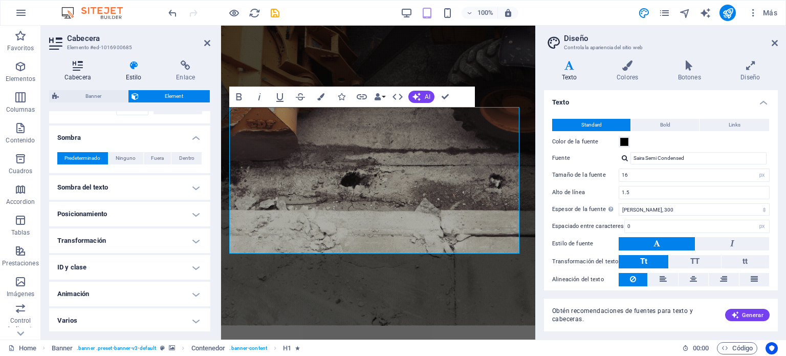
click at [77, 64] on icon at bounding box center [77, 65] width 57 height 10
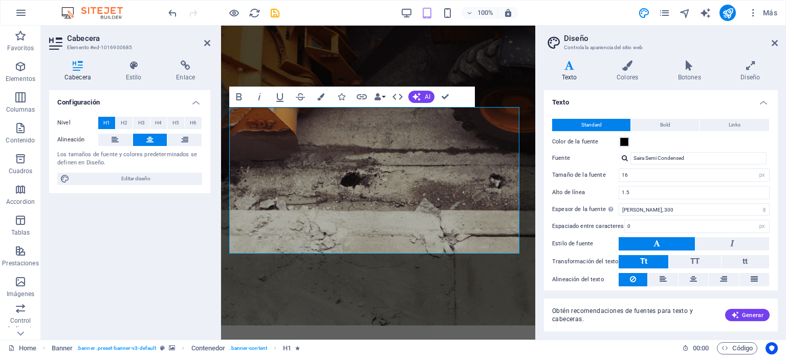
click at [180, 236] on div "Configuración Nivel H1 H2 H3 H4 H5 H6 Alineación Los tamaños de fuente y colore…" at bounding box center [129, 210] width 161 height 241
drag, startPoint x: 401, startPoint y: 273, endPoint x: 638, endPoint y: 277, distance: 236.4
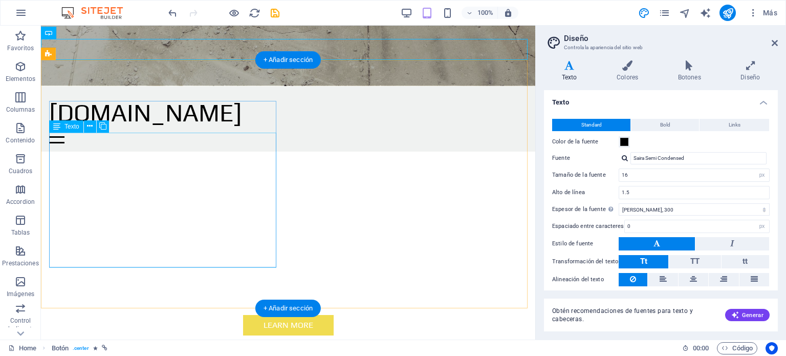
scroll to position [307, 0]
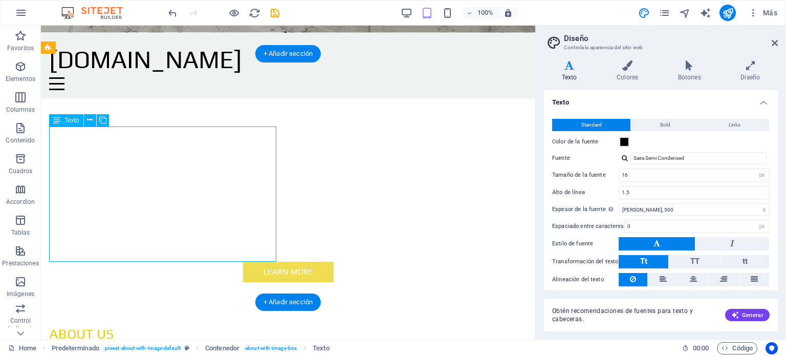
drag, startPoint x: 180, startPoint y: 254, endPoint x: 84, endPoint y: 156, distance: 136.8
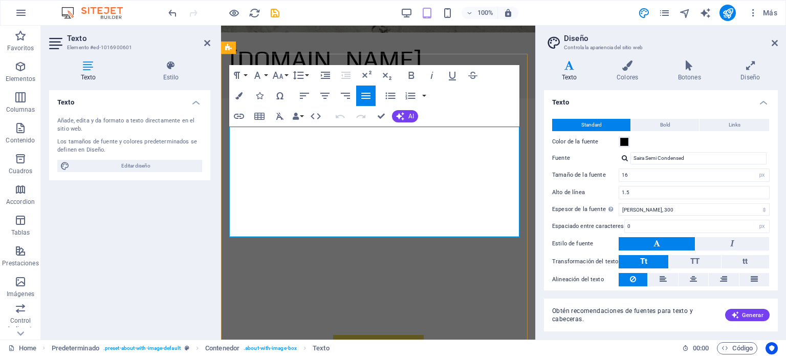
drag, startPoint x: 231, startPoint y: 133, endPoint x: 408, endPoint y: 232, distance: 203.0
